Goal: Find specific page/section: Find specific page/section

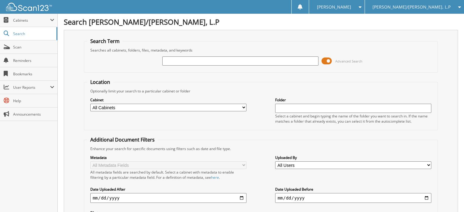
click at [183, 64] on input "text" at bounding box center [240, 60] width 156 height 9
type input "[PERSON_NAME]"
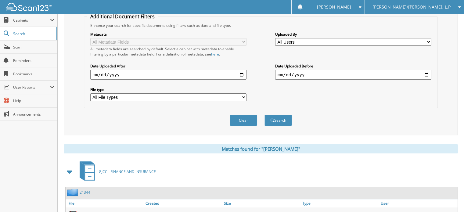
scroll to position [156, 0]
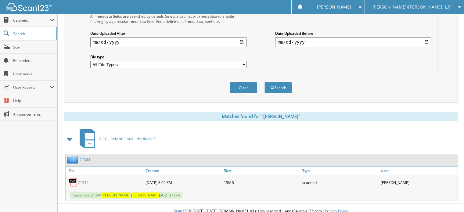
click at [86, 180] on link "21344" at bounding box center [83, 182] width 11 height 5
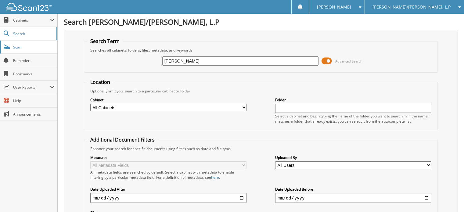
click at [28, 46] on span "Scan" at bounding box center [33, 47] width 41 height 5
